Goal: Check status: Check status

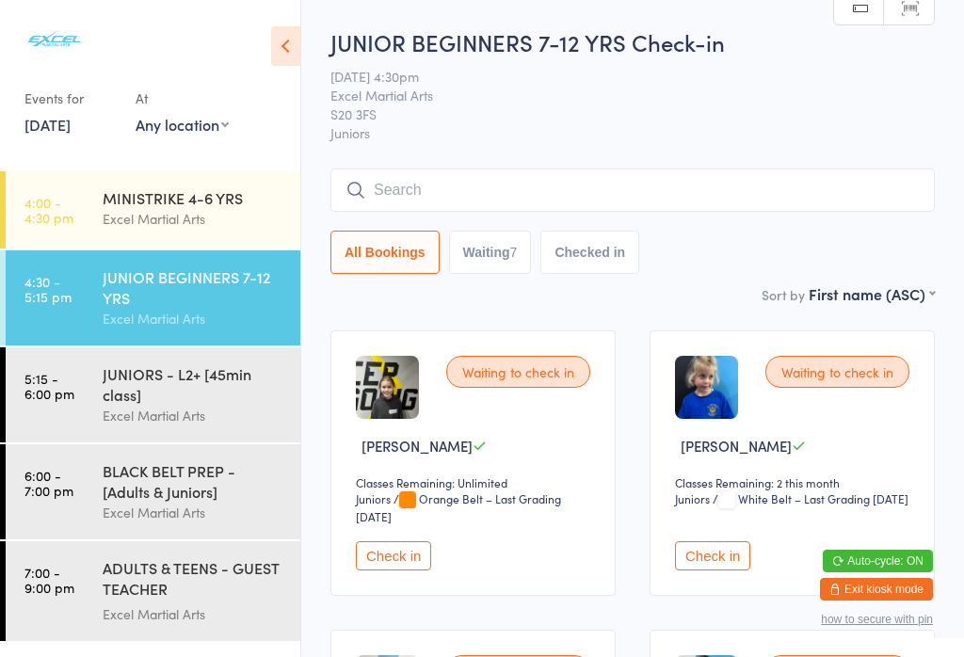
click at [218, 216] on div "Excel Martial Arts" at bounding box center [194, 219] width 182 height 22
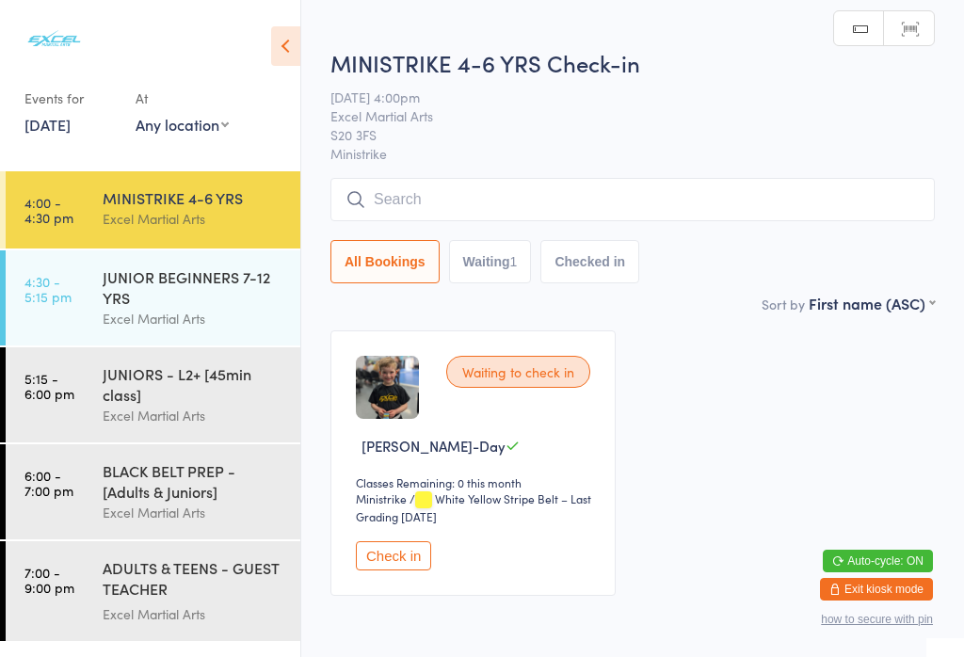
click at [489, 270] on button "Waiting 1" at bounding box center [490, 261] width 83 height 43
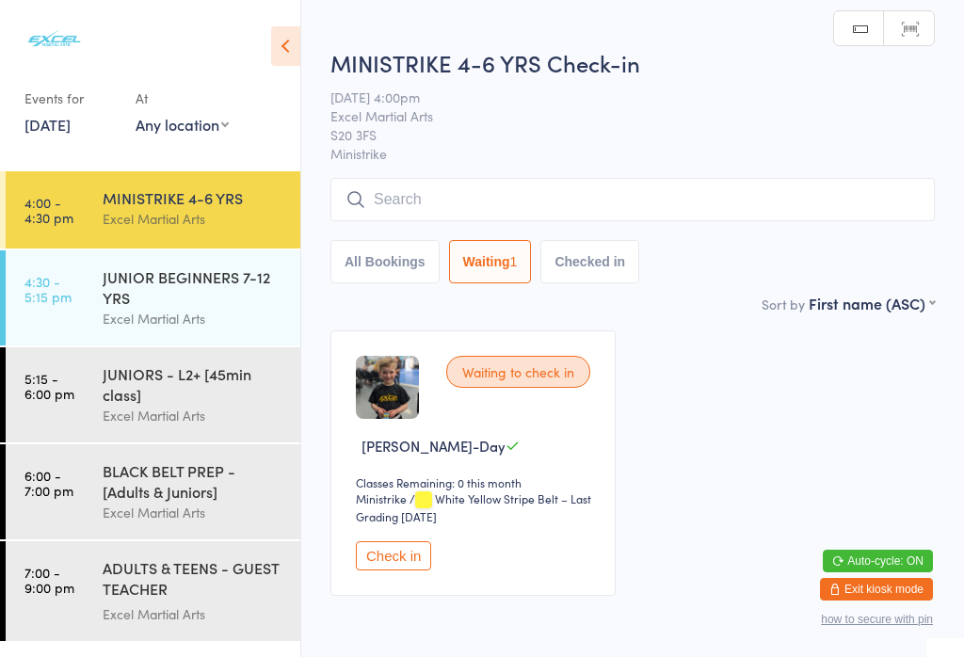
click at [169, 285] on div "JUNIOR BEGINNERS 7-12 YRS" at bounding box center [194, 286] width 182 height 41
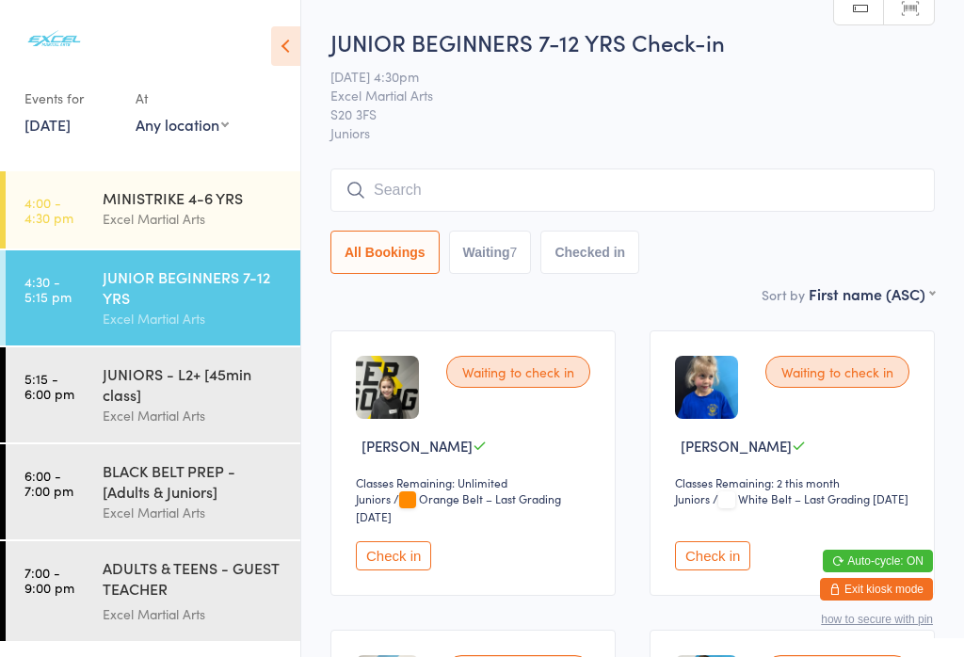
click at [486, 250] on button "Waiting 7" at bounding box center [490, 252] width 83 height 43
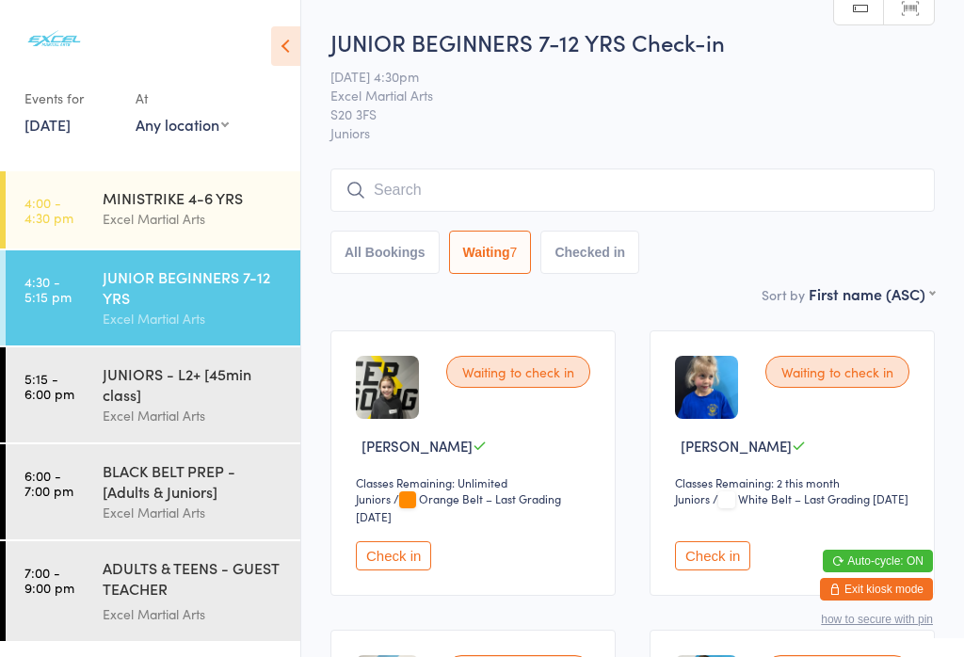
click at [210, 196] on div "MINISTRIKE 4-6 YRS" at bounding box center [194, 197] width 182 height 21
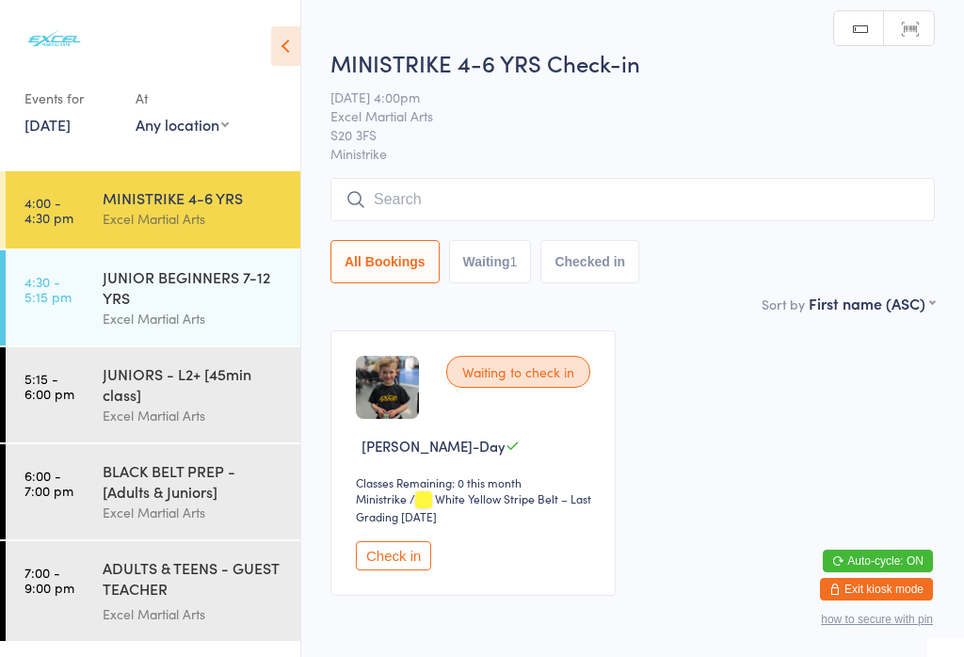
click at [273, 56] on icon at bounding box center [285, 46] width 29 height 40
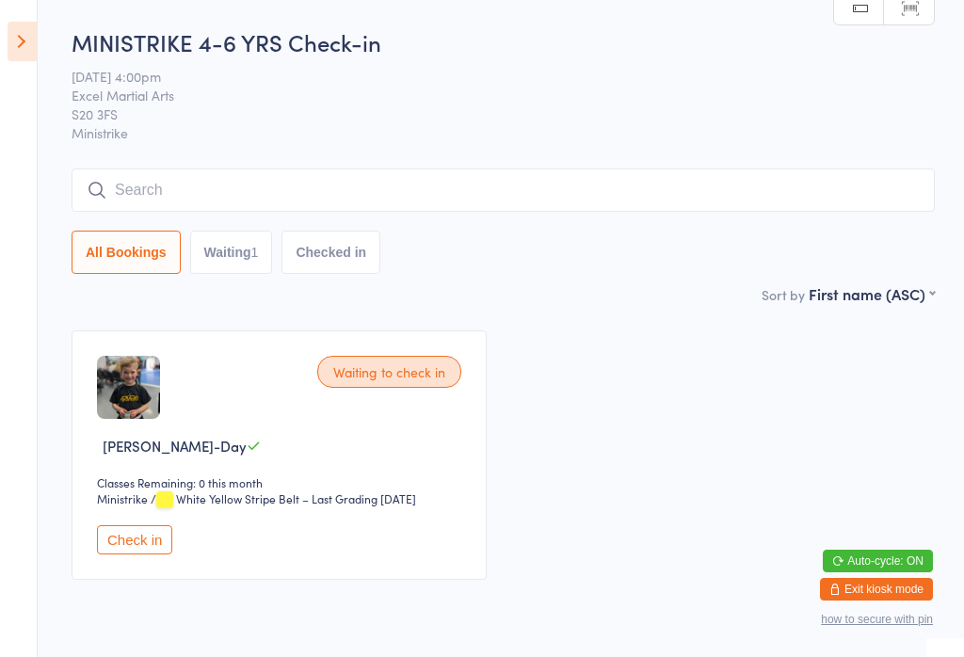
click at [15, 49] on icon at bounding box center [22, 42] width 29 height 40
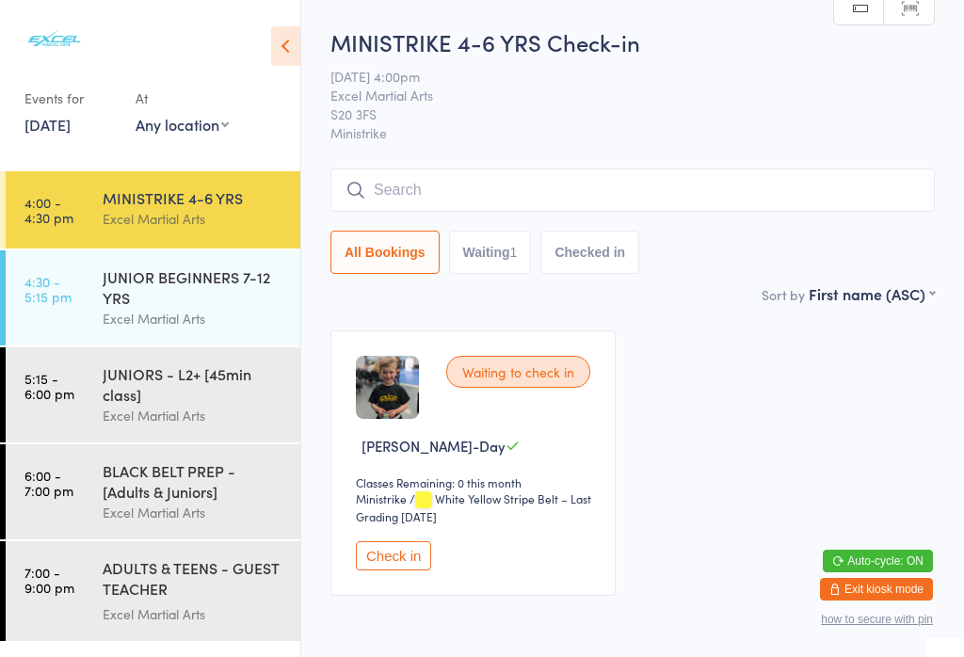
click at [273, 43] on icon at bounding box center [285, 46] width 29 height 40
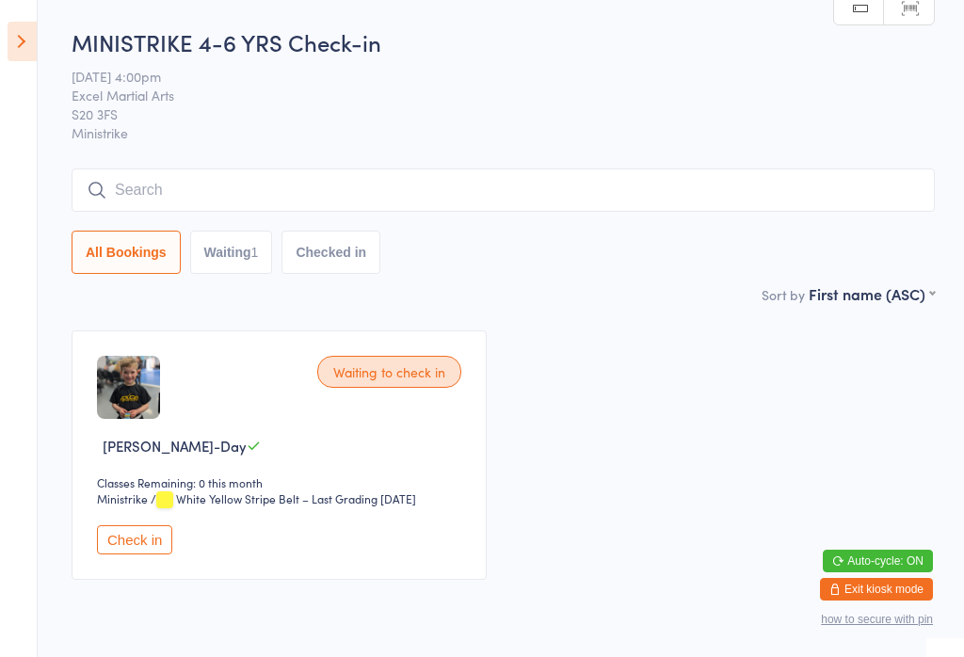
click at [8, 28] on icon at bounding box center [22, 42] width 29 height 40
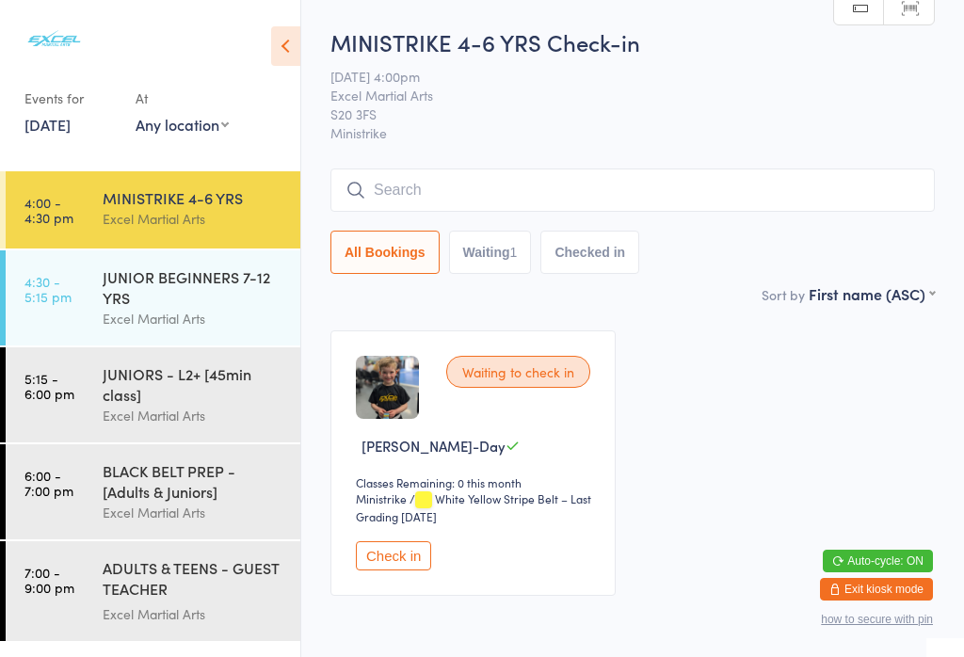
click at [207, 602] on div "ADULTS & TEENS - GUEST TEACHER [PERSON_NAME]" at bounding box center [194, 580] width 182 height 46
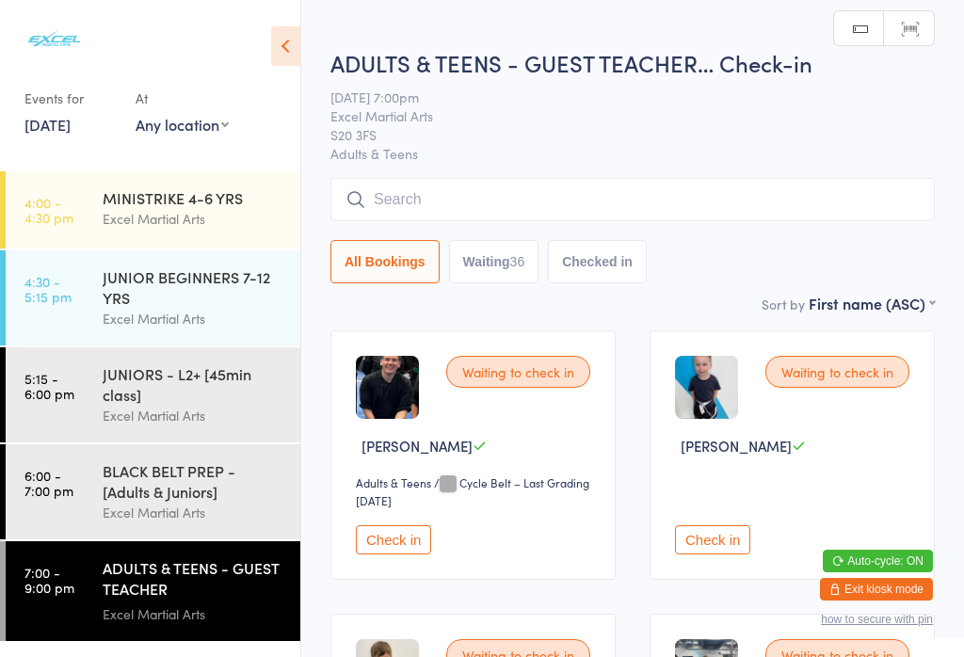
click at [494, 270] on button "Waiting 36" at bounding box center [494, 261] width 90 height 43
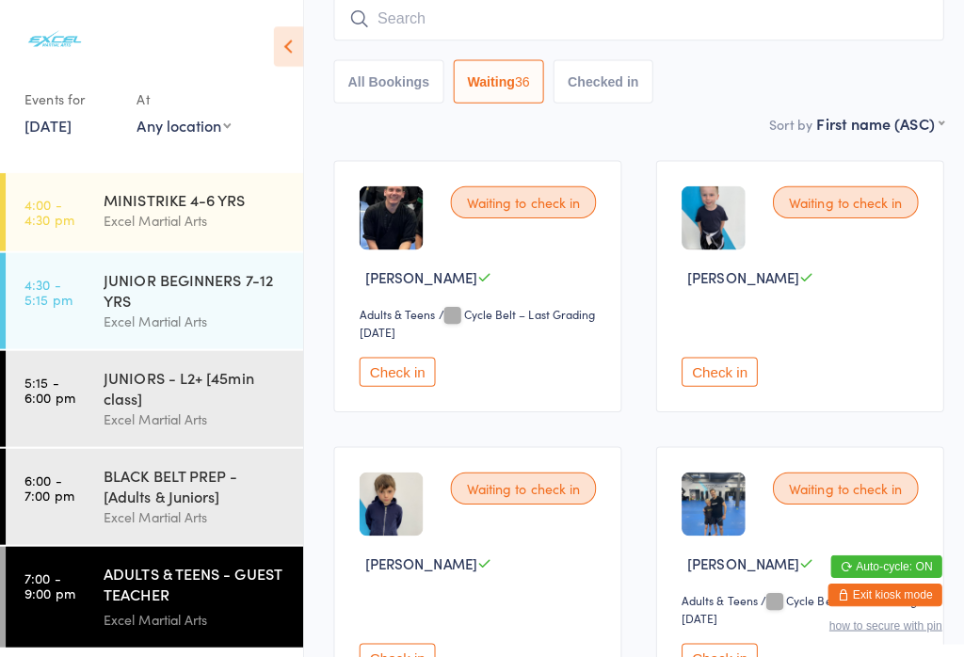
scroll to position [130, 4]
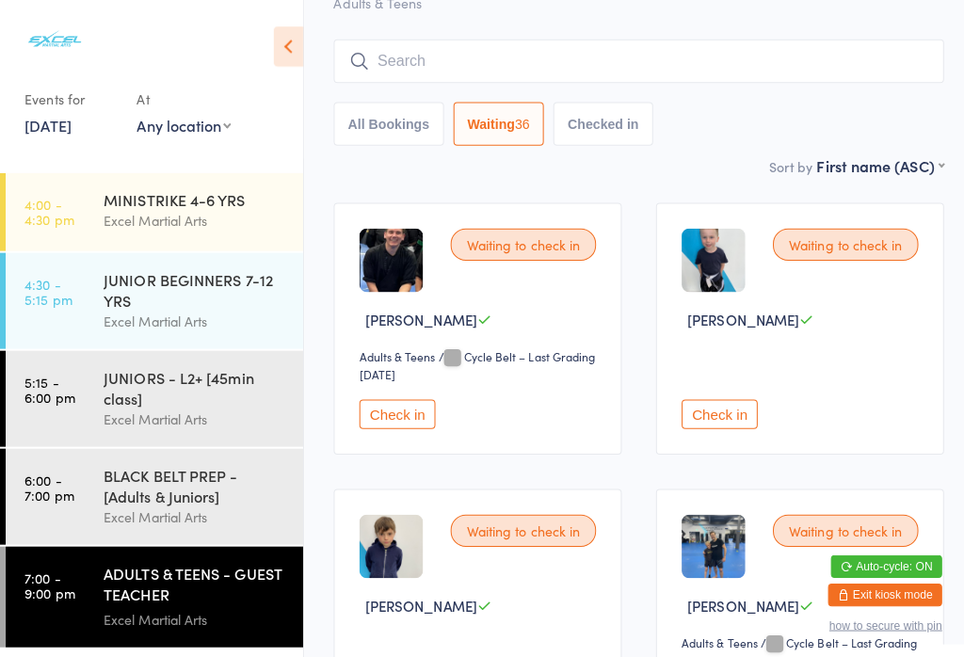
click at [262, 219] on div "Excel Martial Arts" at bounding box center [194, 219] width 182 height 22
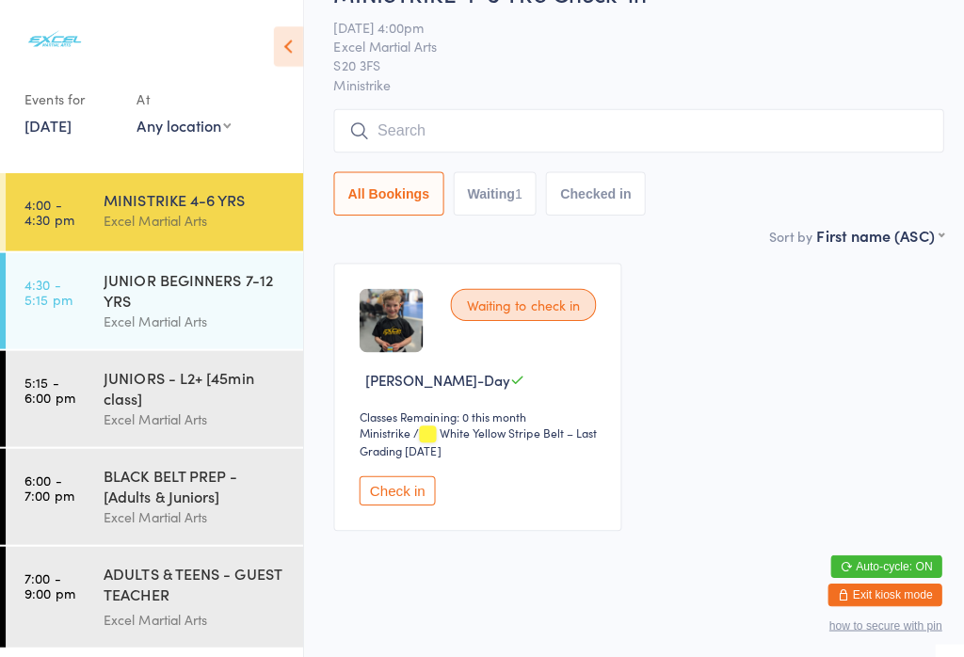
scroll to position [7, 4]
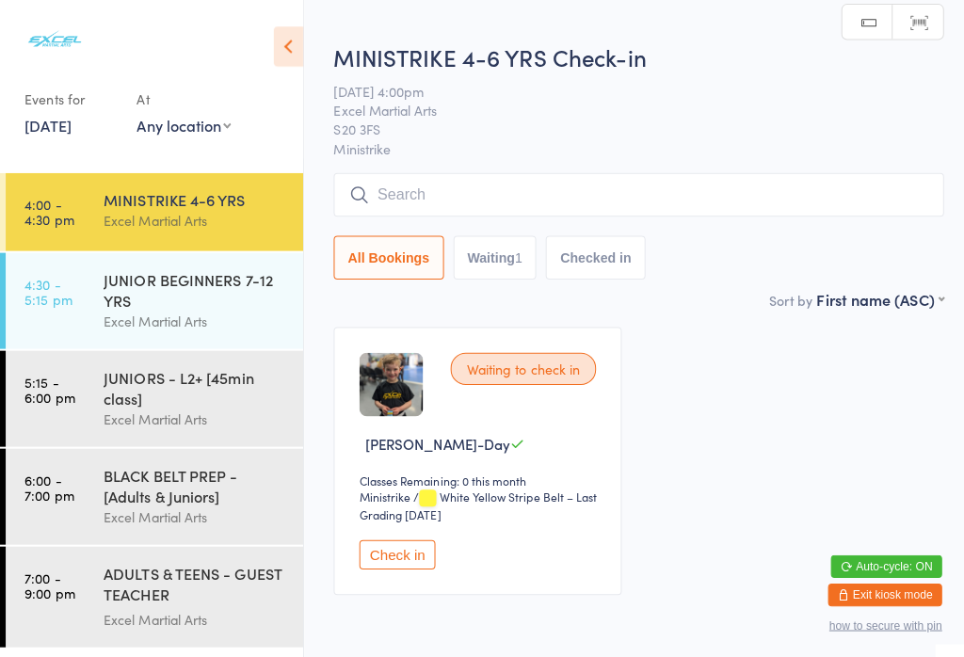
click at [282, 43] on icon at bounding box center [285, 46] width 29 height 40
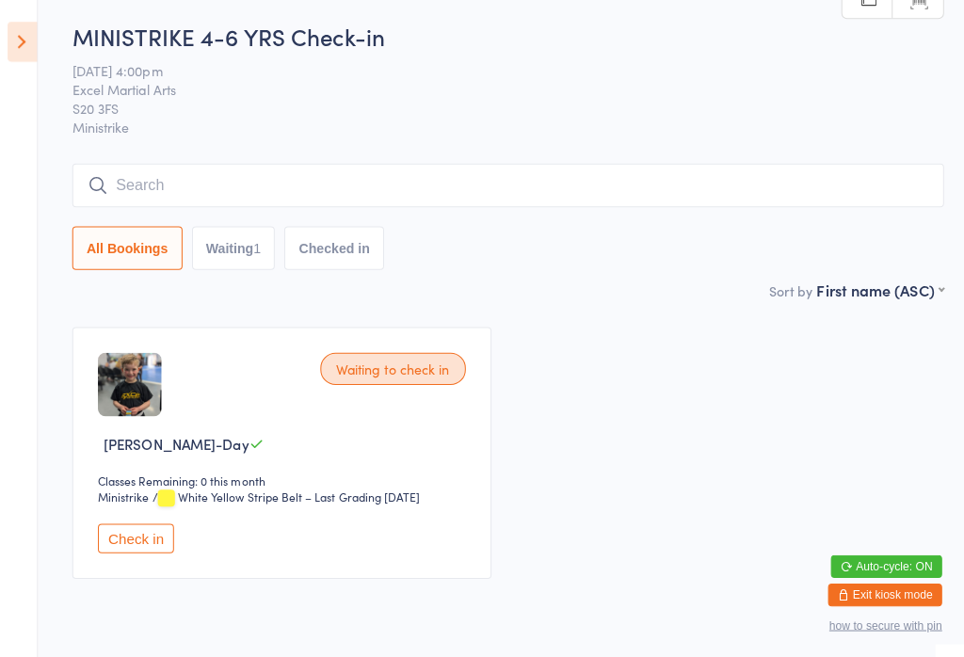
click at [131, 188] on input "search" at bounding box center [503, 183] width 863 height 43
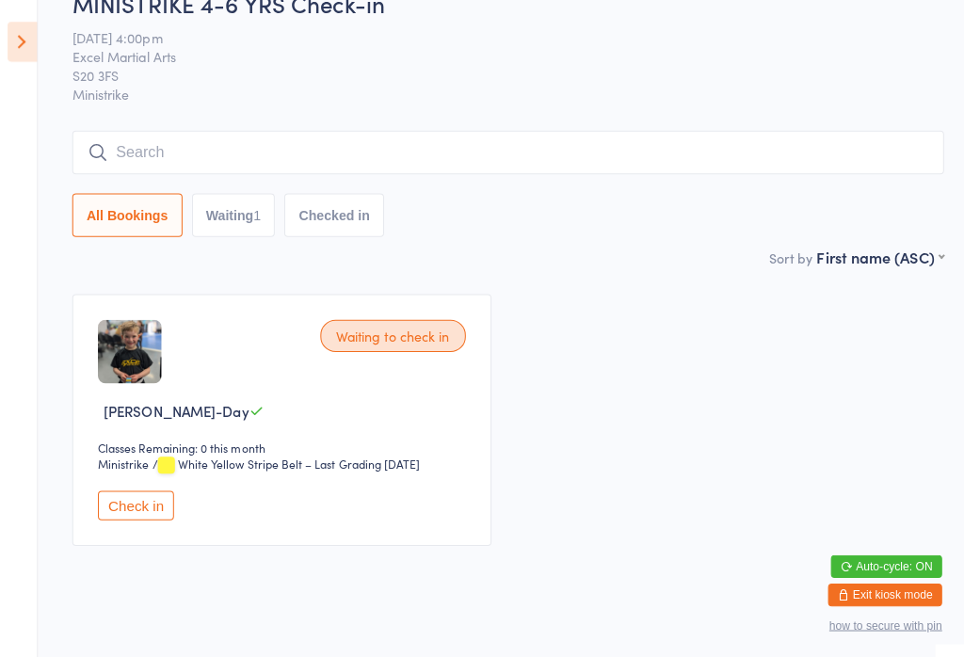
scroll to position [170, 0]
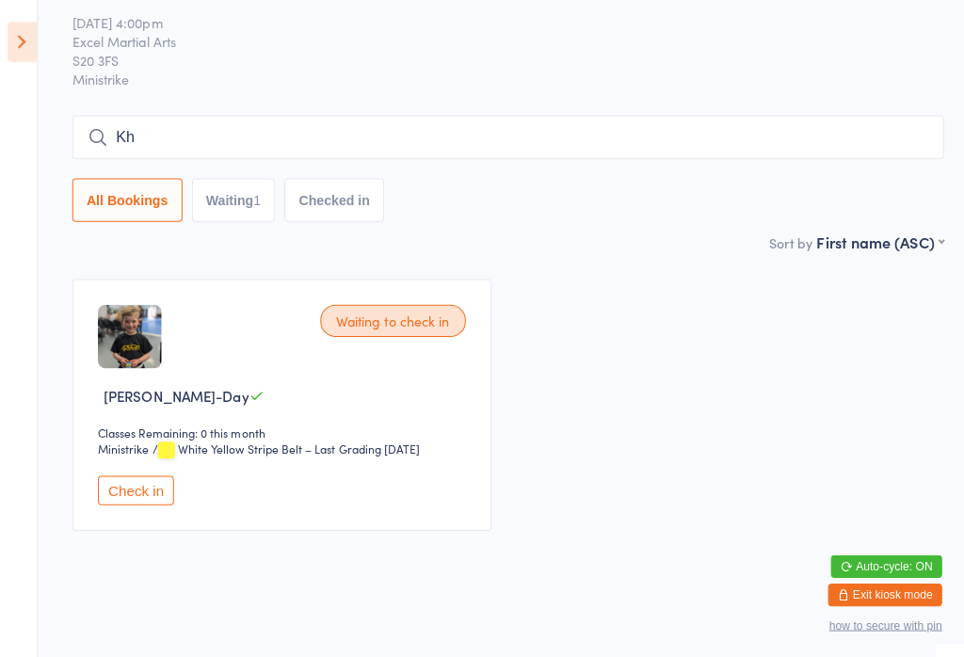
type input "K"
type input "[PERSON_NAME]"
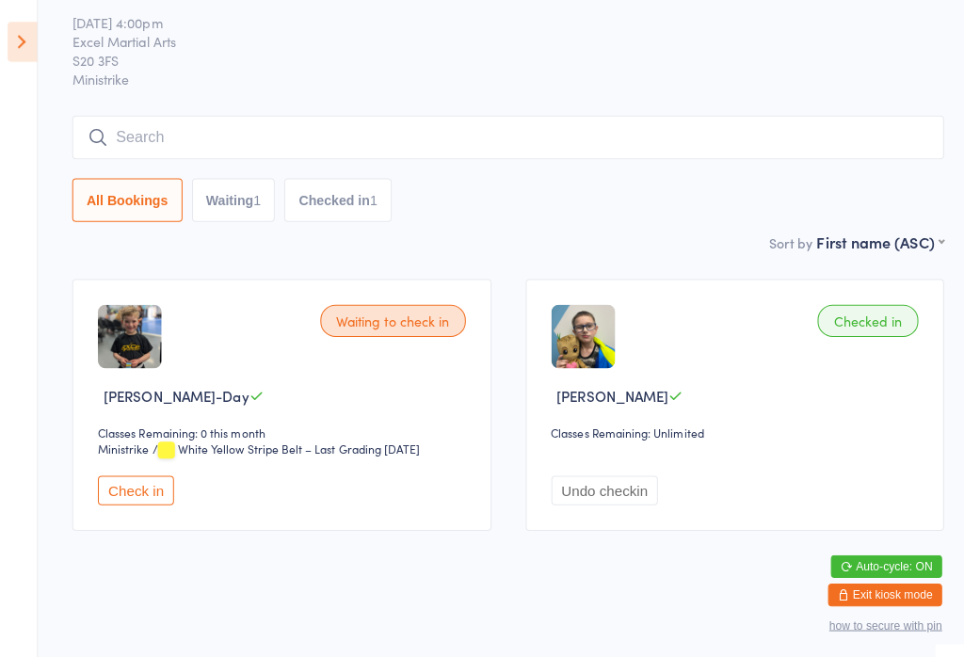
scroll to position [76, 0]
click at [234, 195] on button "Waiting 1" at bounding box center [231, 198] width 83 height 43
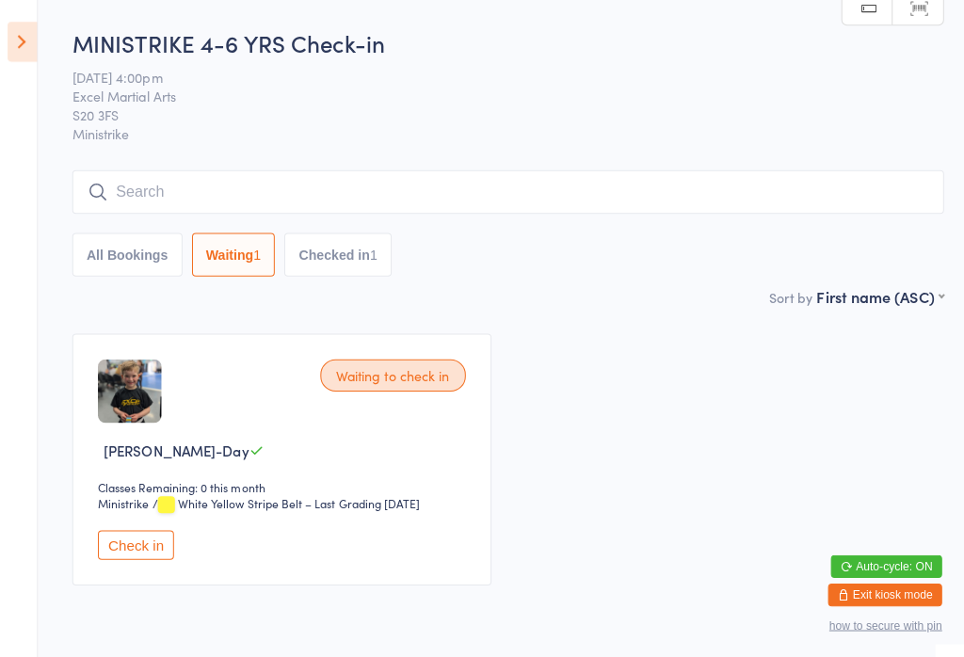
scroll to position [0, 9]
